Goal: Use online tool/utility: Utilize a website feature to perform a specific function

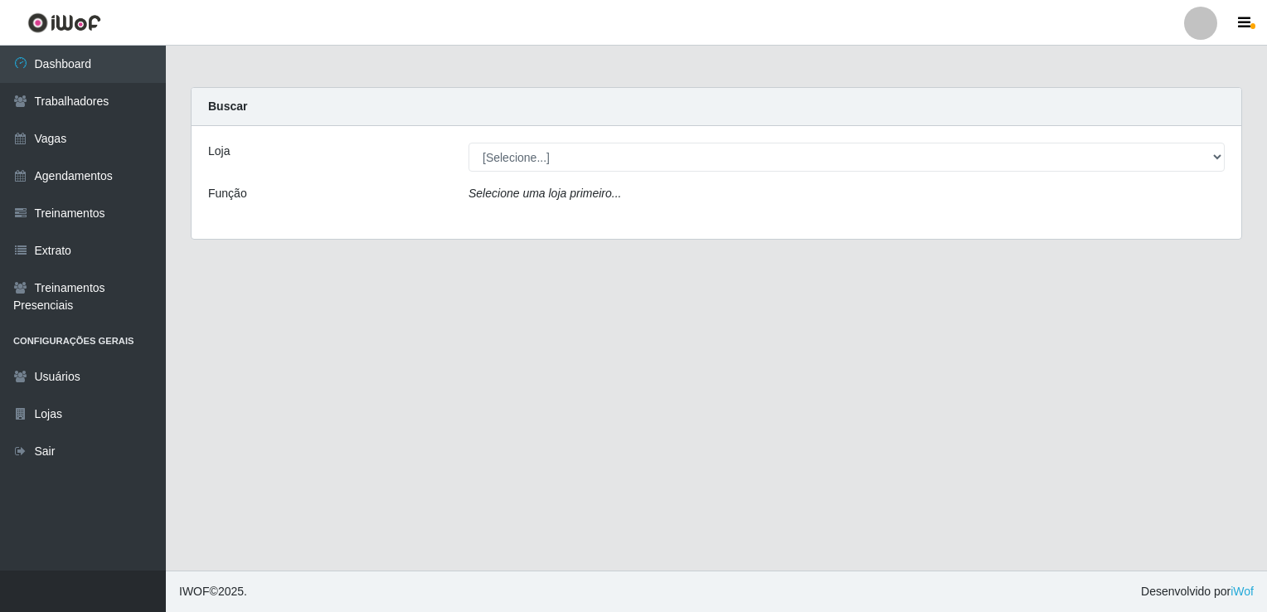
click at [580, 164] on select "[Selecione...] Super Popular" at bounding box center [846, 157] width 756 height 29
select select "537"
click at [468, 143] on select "[Selecione...] Super Popular" at bounding box center [846, 157] width 756 height 29
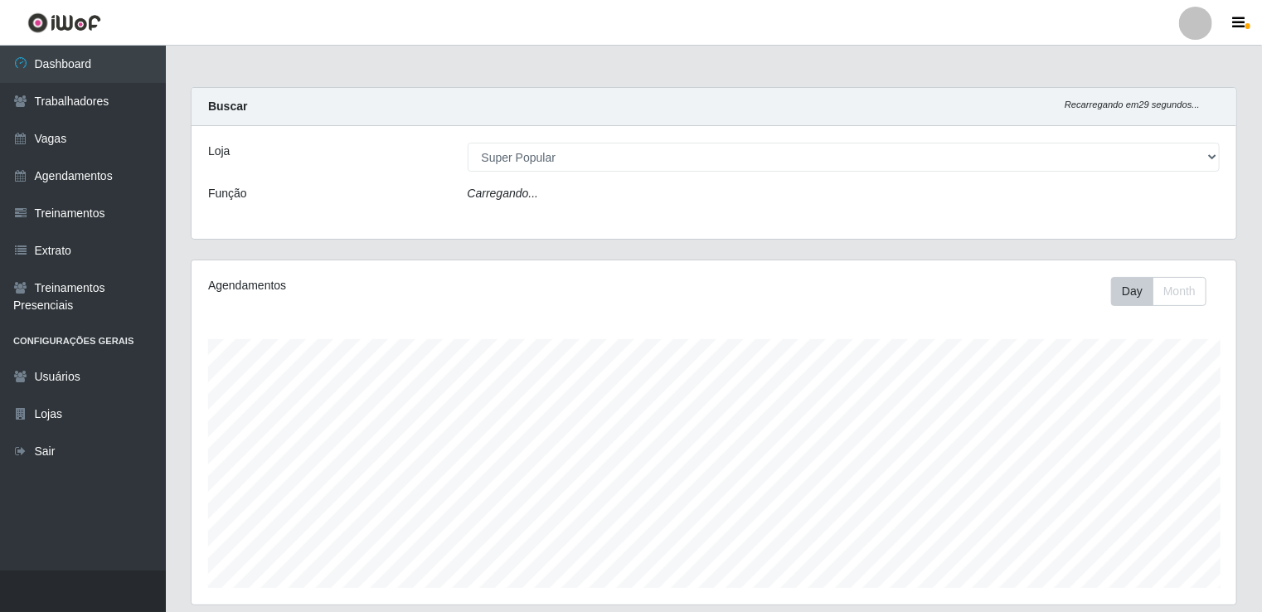
scroll to position [344, 1045]
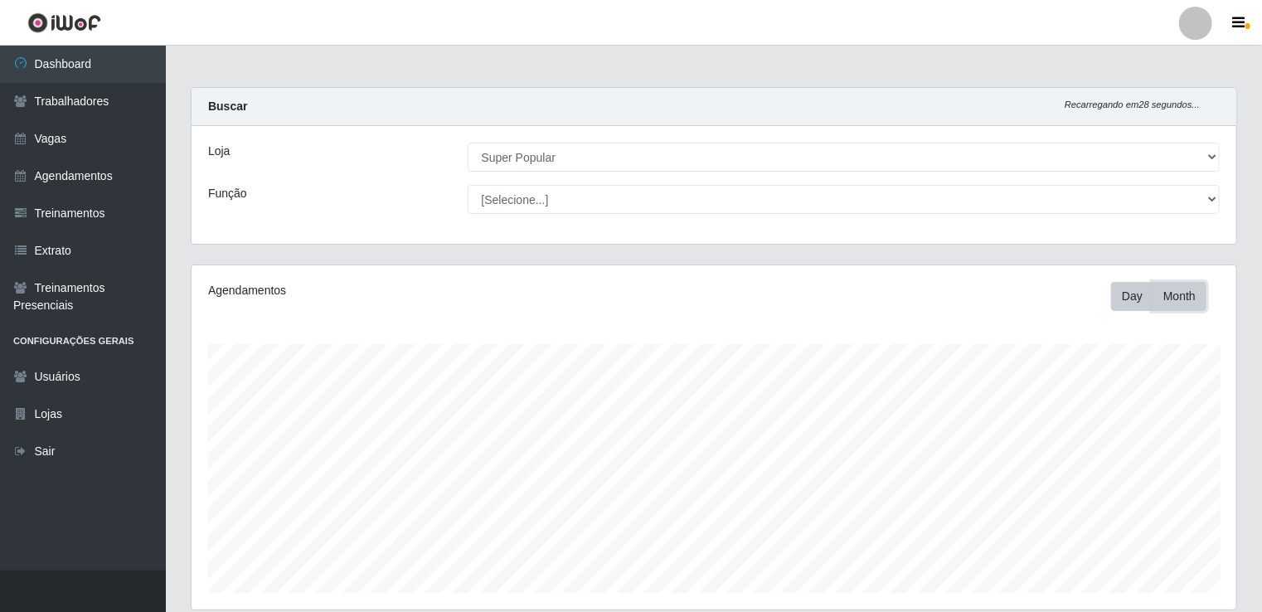
click at [1176, 293] on button "Month" at bounding box center [1179, 296] width 54 height 29
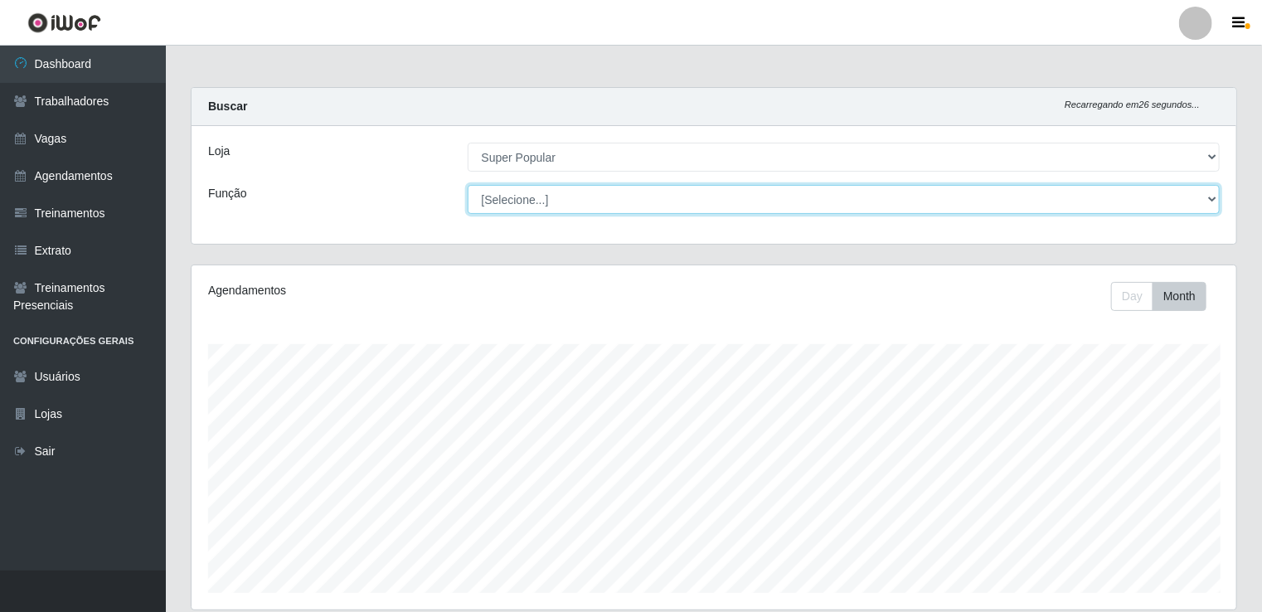
click at [1138, 191] on select "[Selecione...] Repositor Repositor + Repositor ++" at bounding box center [844, 199] width 753 height 29
select select "24"
click at [468, 185] on select "[Selecione...] Repositor Repositor + Repositor ++" at bounding box center [844, 199] width 753 height 29
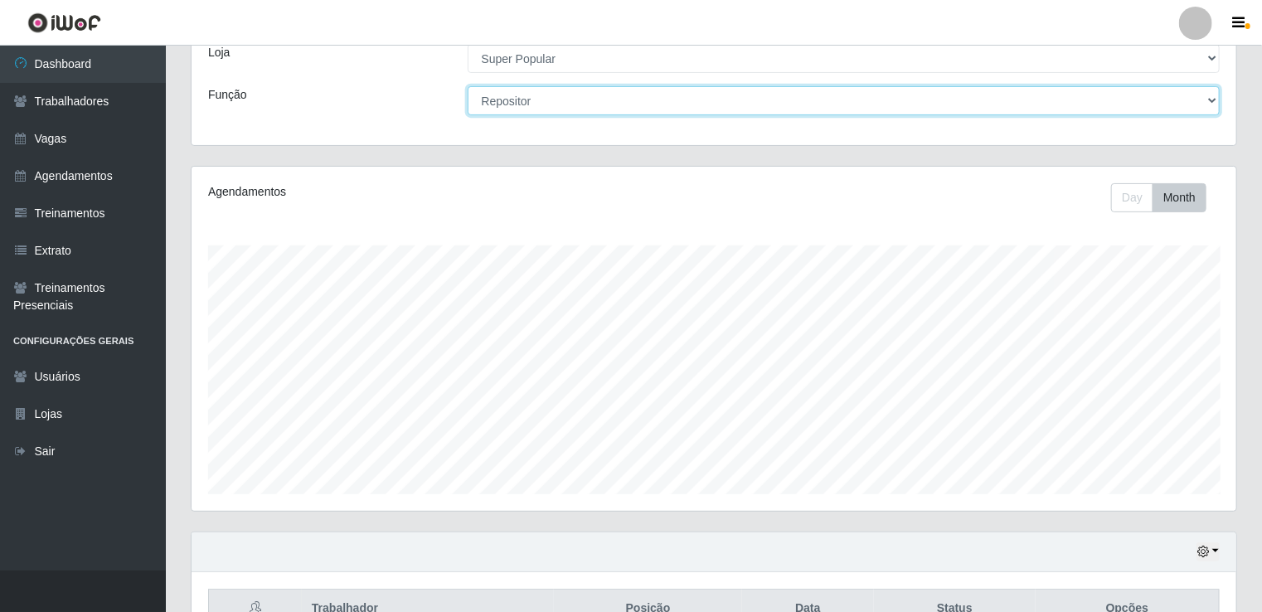
scroll to position [191, 0]
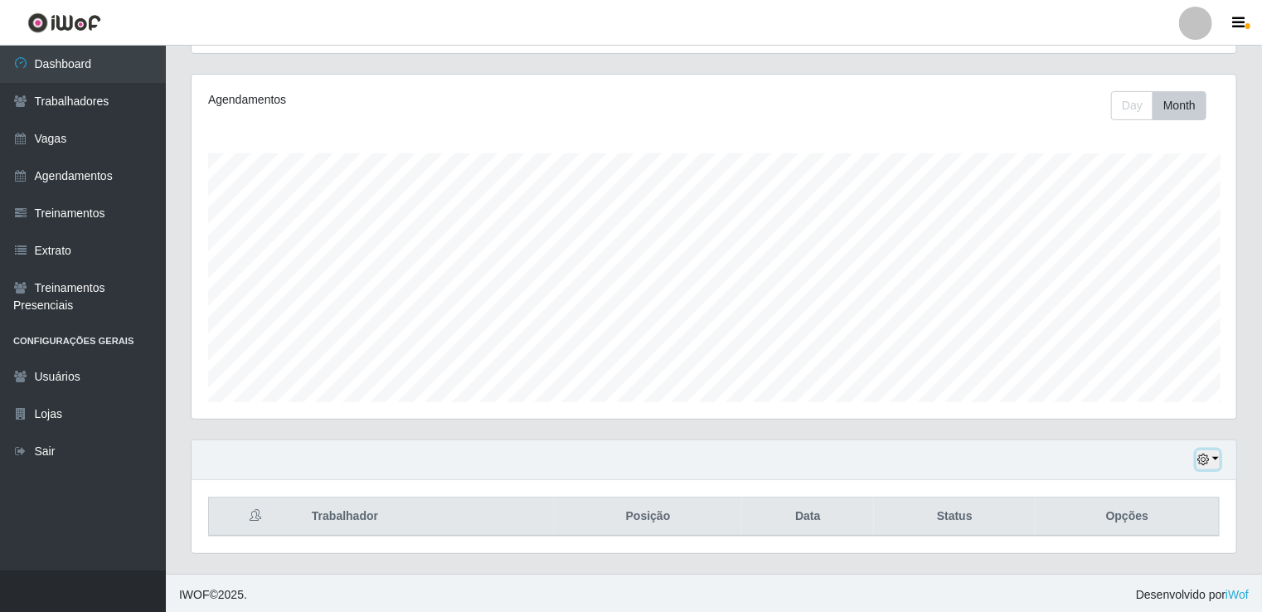
click at [1210, 453] on button "button" at bounding box center [1207, 459] width 23 height 19
click at [1173, 393] on button "1 Semana" at bounding box center [1153, 398] width 131 height 35
drag, startPoint x: 1261, startPoint y: 314, endPoint x: 1266, endPoint y: 410, distance: 95.5
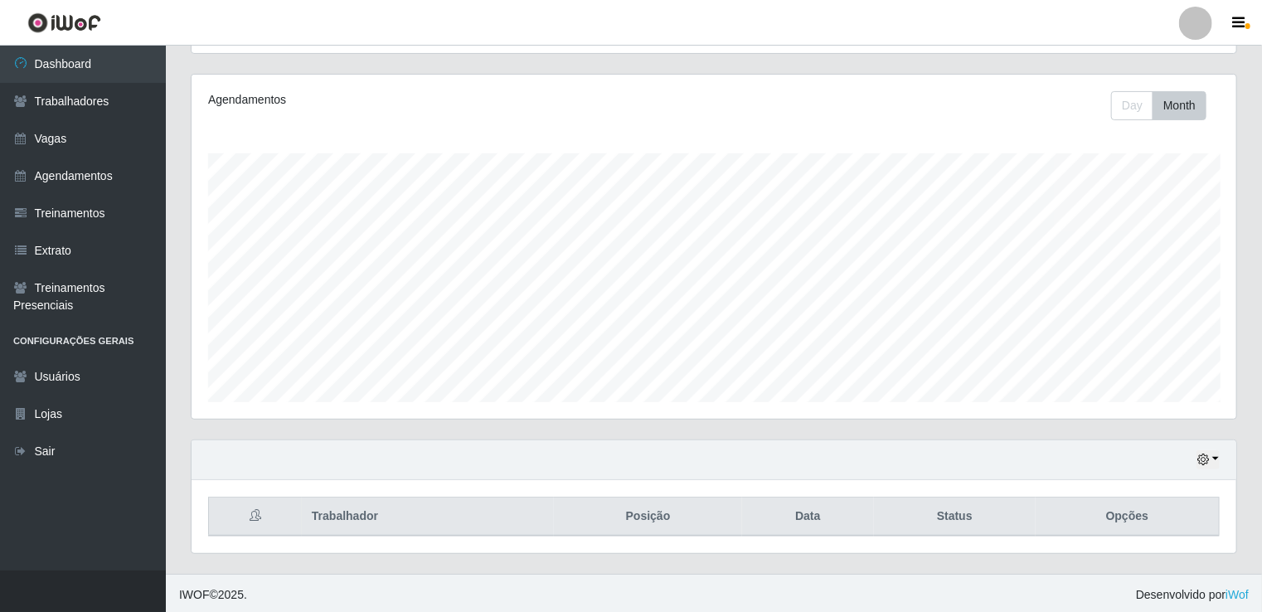
click at [1262, 410] on html "Perfil Alterar Senha Sair Dashboard Trabalhadores Vagas Agendamentos Treinament…" at bounding box center [631, 212] width 1262 height 806
click at [1212, 456] on button "button" at bounding box center [1207, 459] width 23 height 19
click at [1137, 360] on button "3 dias" at bounding box center [1153, 364] width 131 height 35
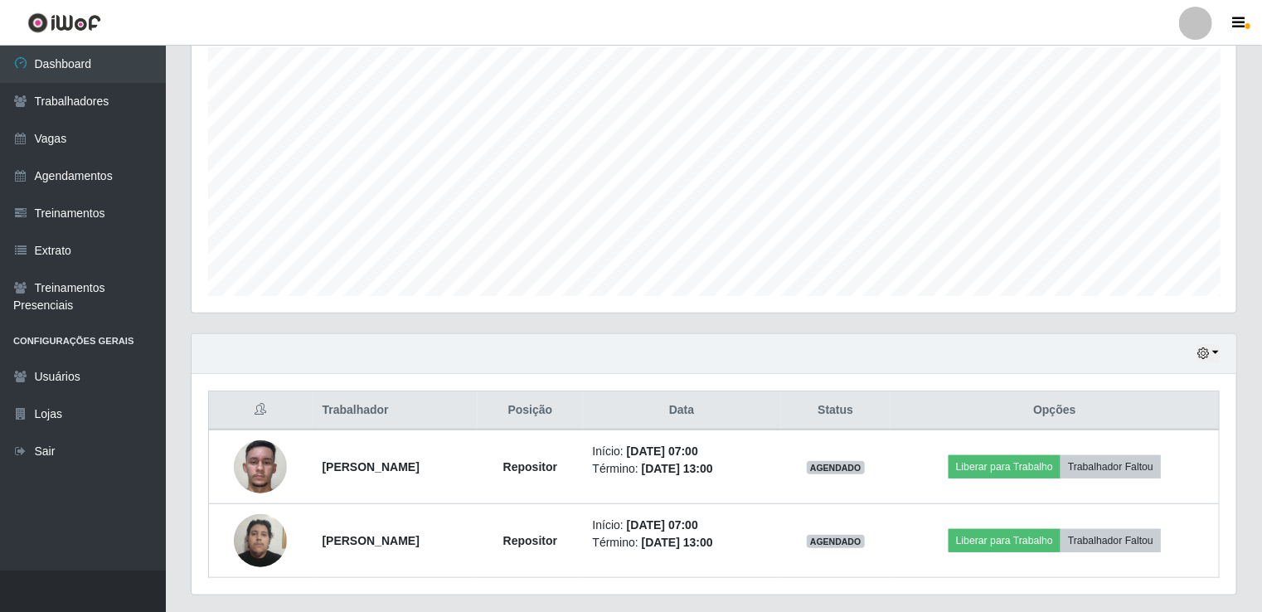
scroll to position [338, 0]
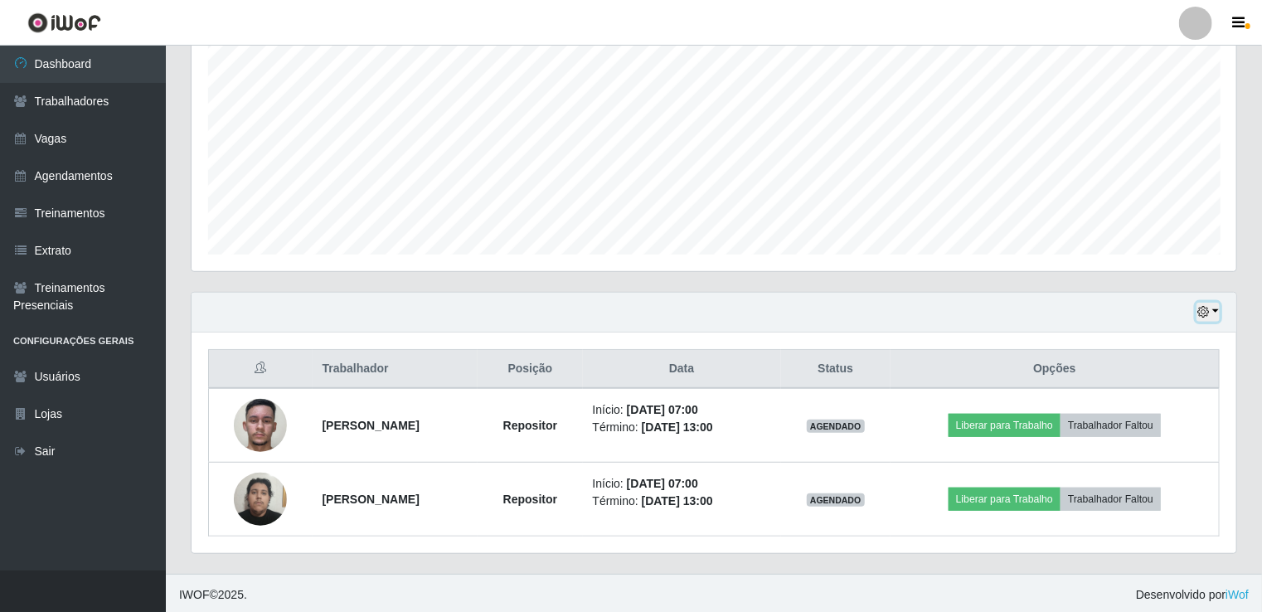
click at [1210, 318] on button "button" at bounding box center [1207, 312] width 23 height 19
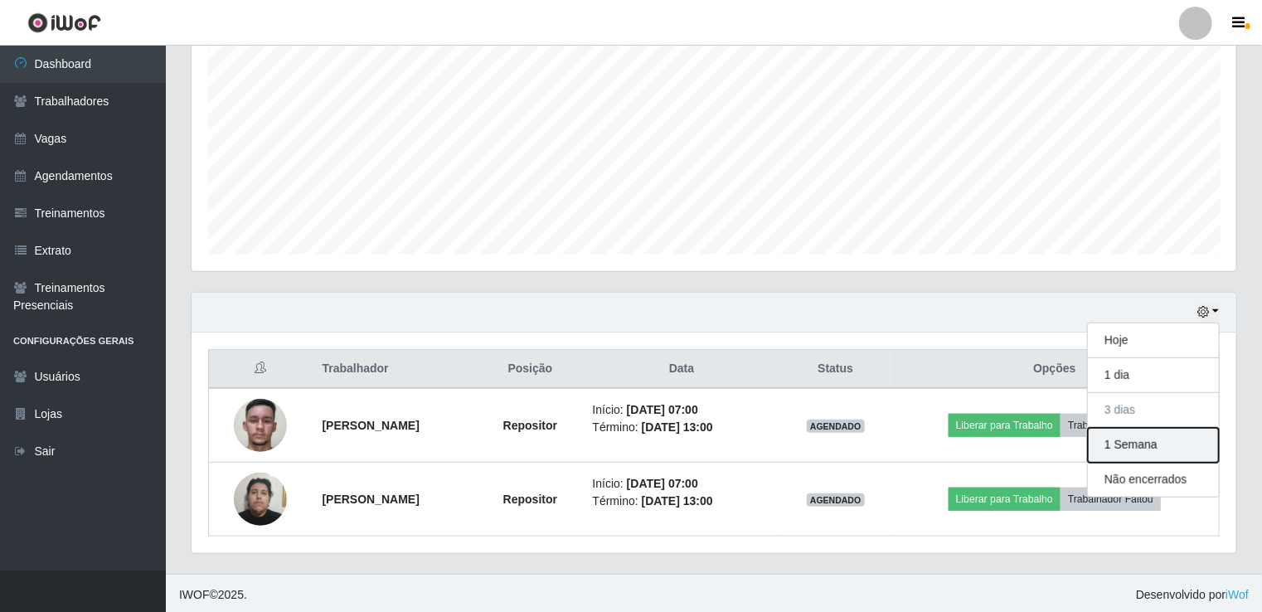
click at [1164, 448] on button "1 Semana" at bounding box center [1153, 445] width 131 height 35
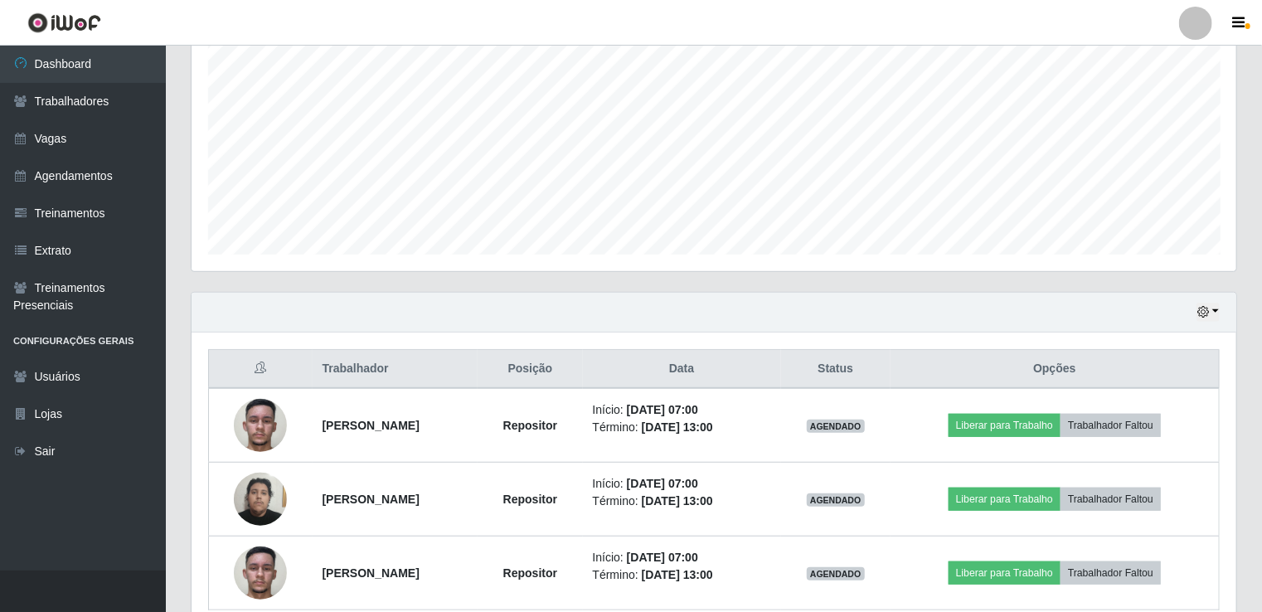
drag, startPoint x: 1261, startPoint y: 310, endPoint x: 1269, endPoint y: 434, distance: 124.6
click at [1262, 434] on html "Perfil Alterar Senha Sair Dashboard Trabalhadores Vagas Agendamentos Treinament…" at bounding box center [631, 175] width 1262 height 1027
drag, startPoint x: 1269, startPoint y: 434, endPoint x: 1253, endPoint y: 179, distance: 255.9
click at [1253, 179] on div "Carregando... Buscar Recarregando em 6 segundos... Loja [Selecione...] Super Po…" at bounding box center [714, 198] width 1096 height 899
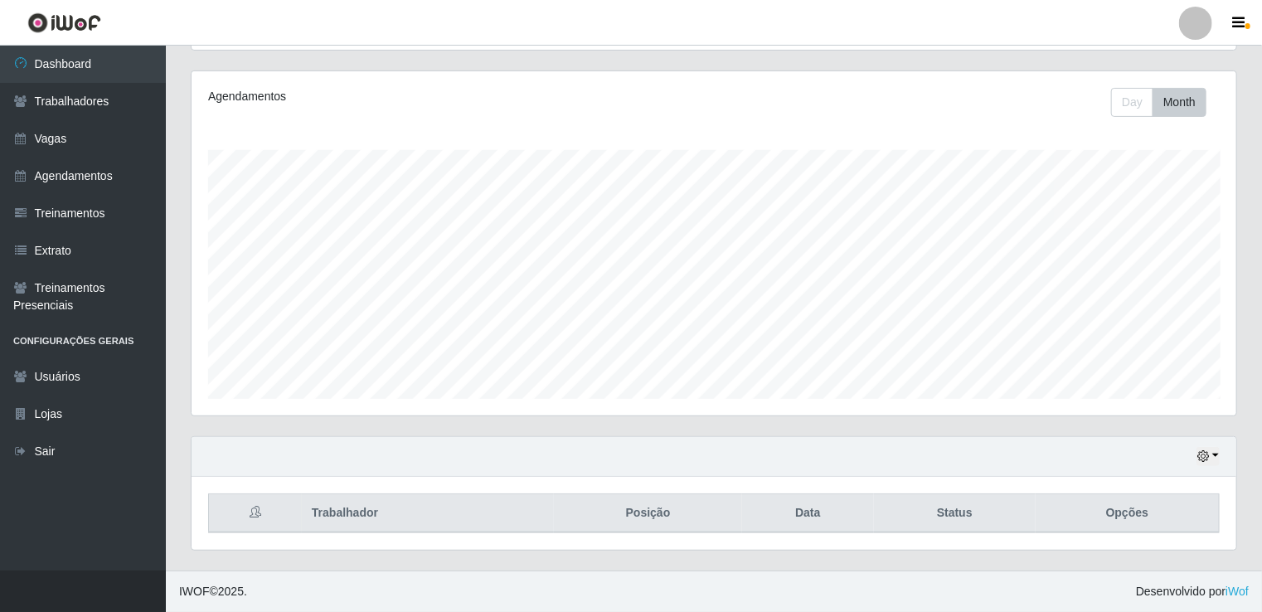
scroll to position [191, 0]
click at [1204, 456] on icon "button" at bounding box center [1203, 459] width 12 height 12
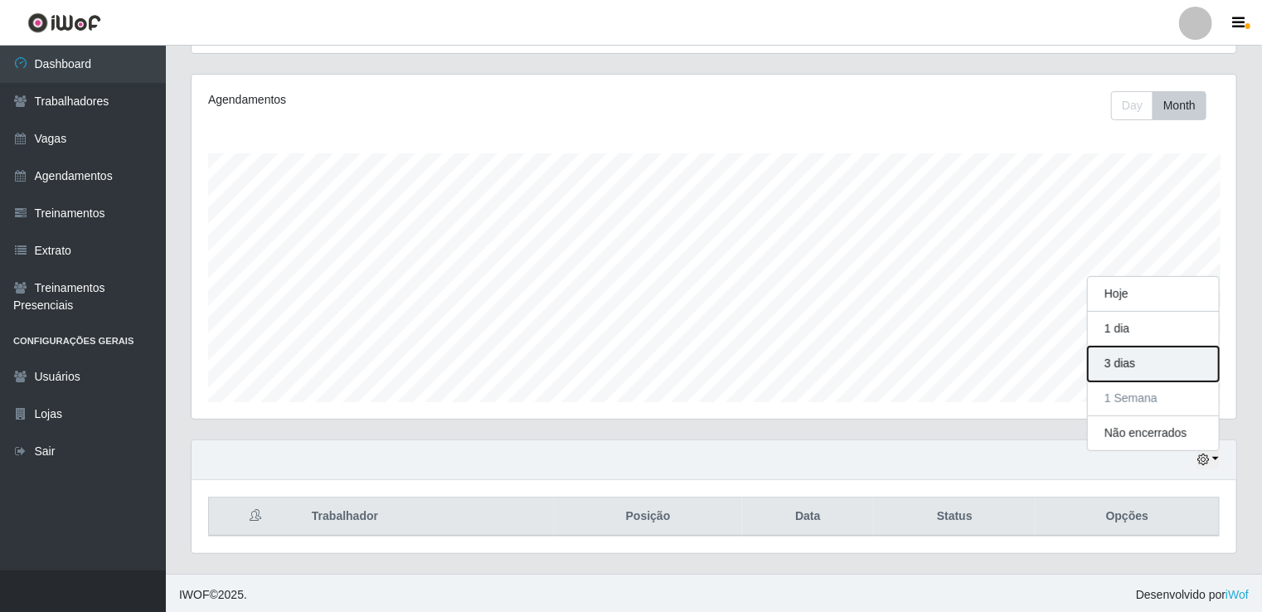
click at [1142, 361] on button "3 dias" at bounding box center [1153, 364] width 131 height 35
